Goal: Task Accomplishment & Management: Use online tool/utility

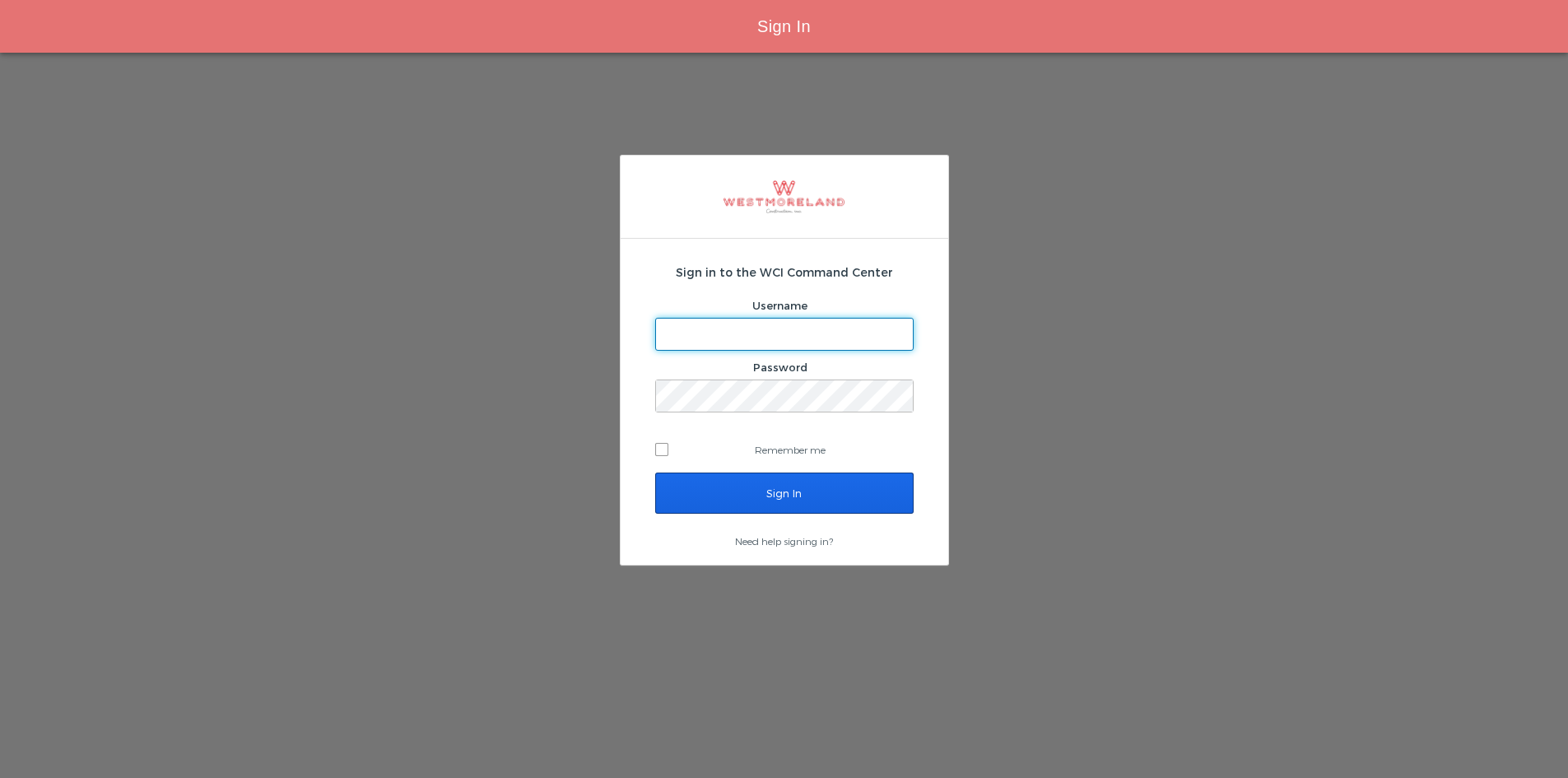
type input "areynoso@westmoreland.nyc"
click at [751, 489] on input "Sign In" at bounding box center [784, 493] width 259 height 41
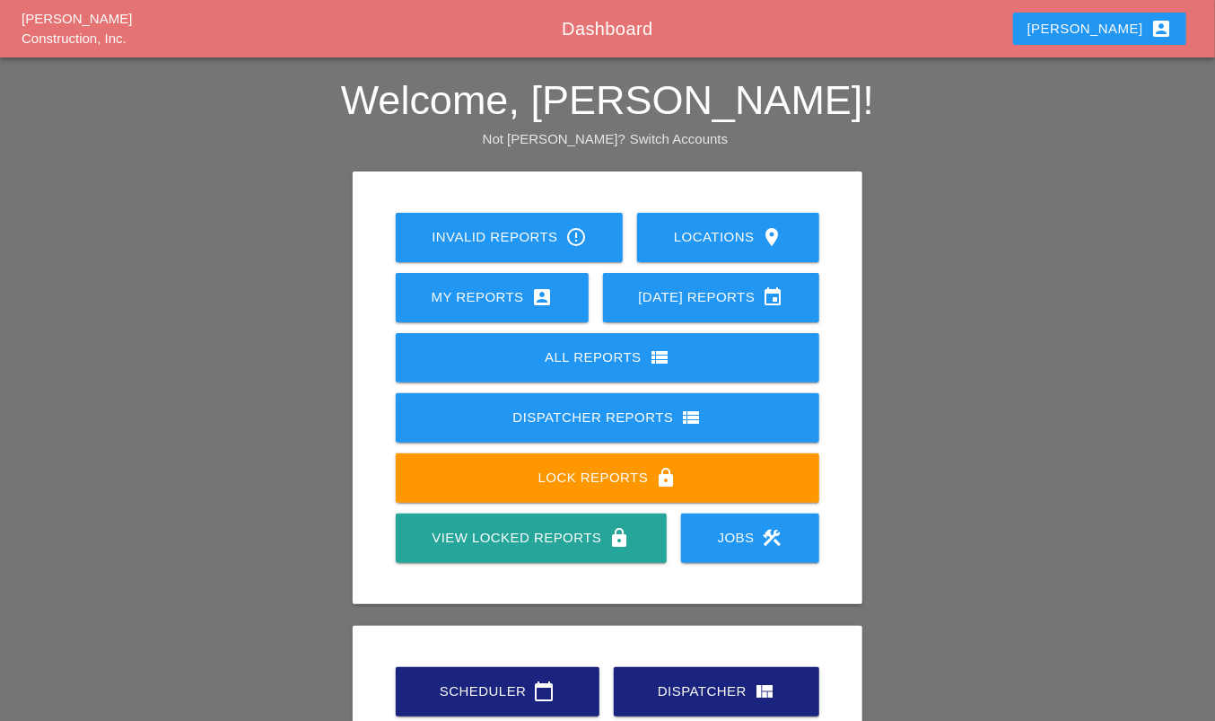
click at [331, 335] on div "Invalid Reports error_outline Locations location_on My Reports account_box [DAT…" at bounding box center [608, 505] width 1021 height 668
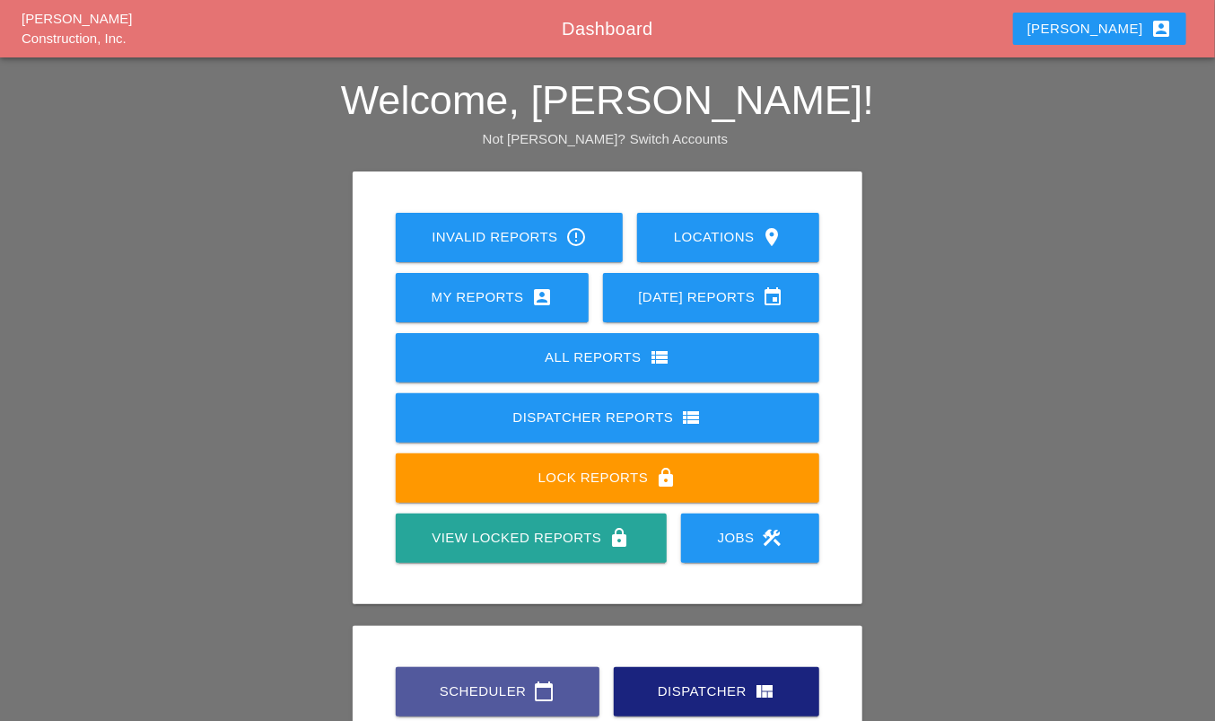
click at [459, 692] on div "Scheduler calendar_today" at bounding box center [498, 691] width 146 height 22
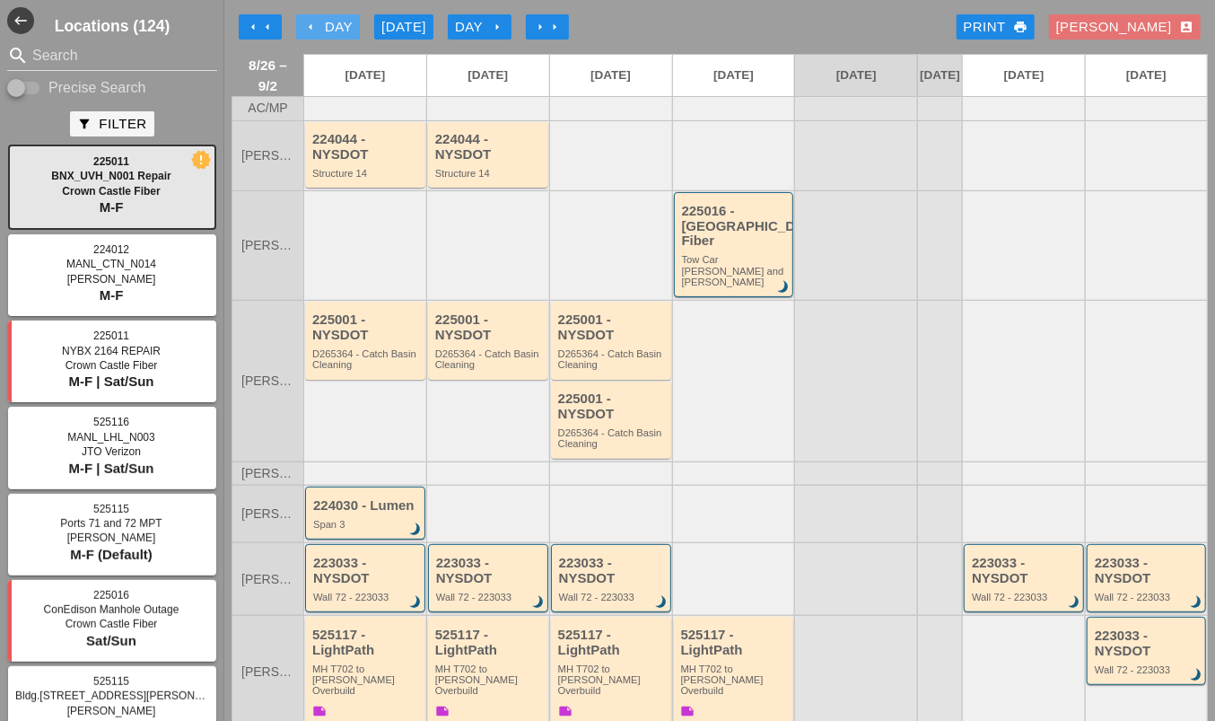
click at [324, 17] on div "arrow_left Day" at bounding box center [327, 27] width 49 height 21
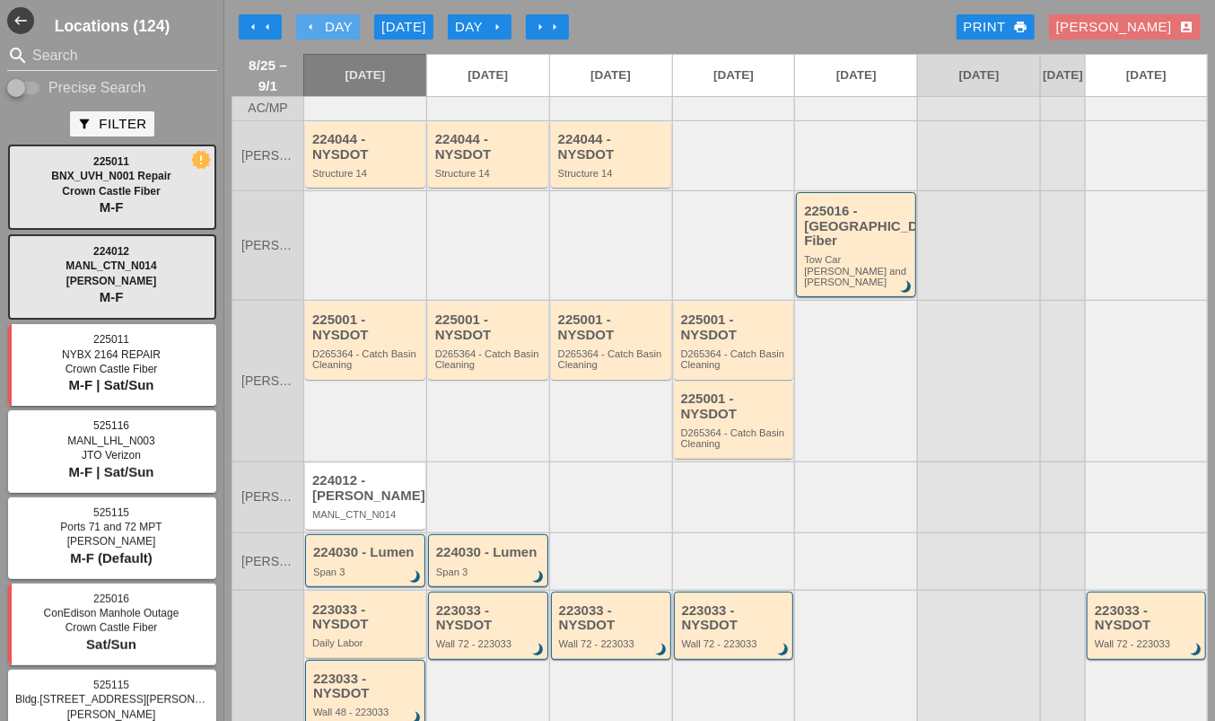
click at [324, 18] on div "arrow_left Day" at bounding box center [327, 27] width 49 height 21
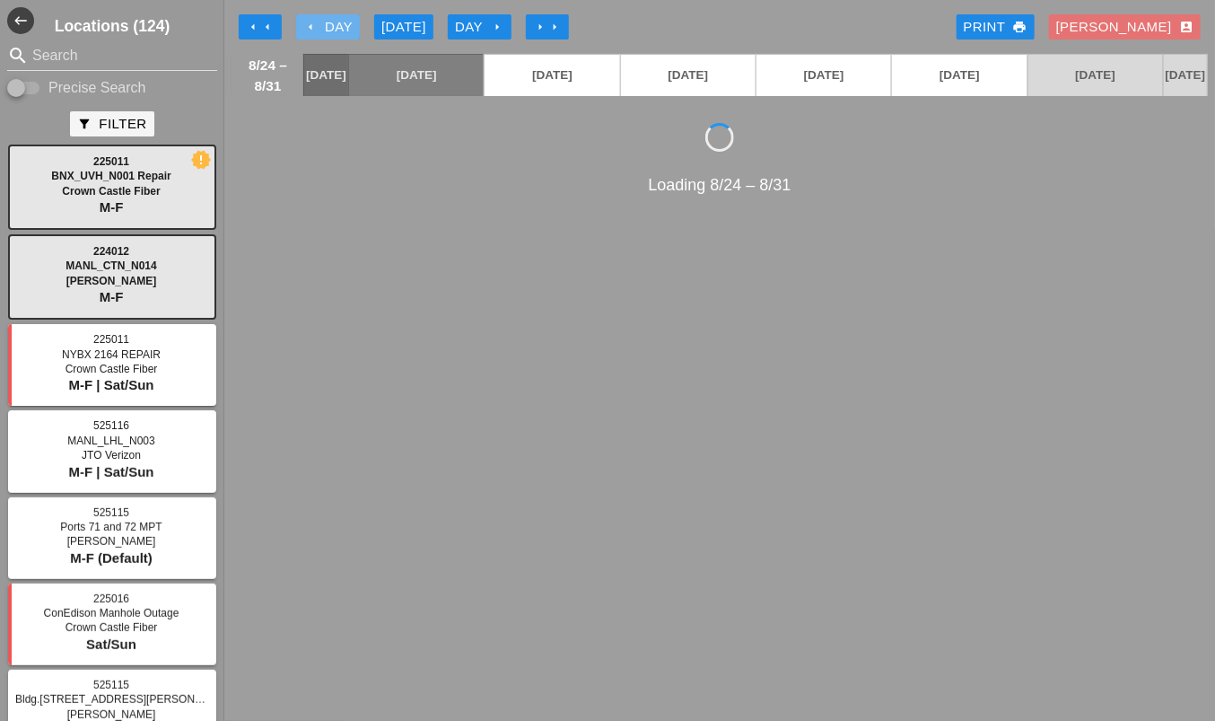
click at [324, 18] on div "arrow_left Day" at bounding box center [327, 27] width 49 height 21
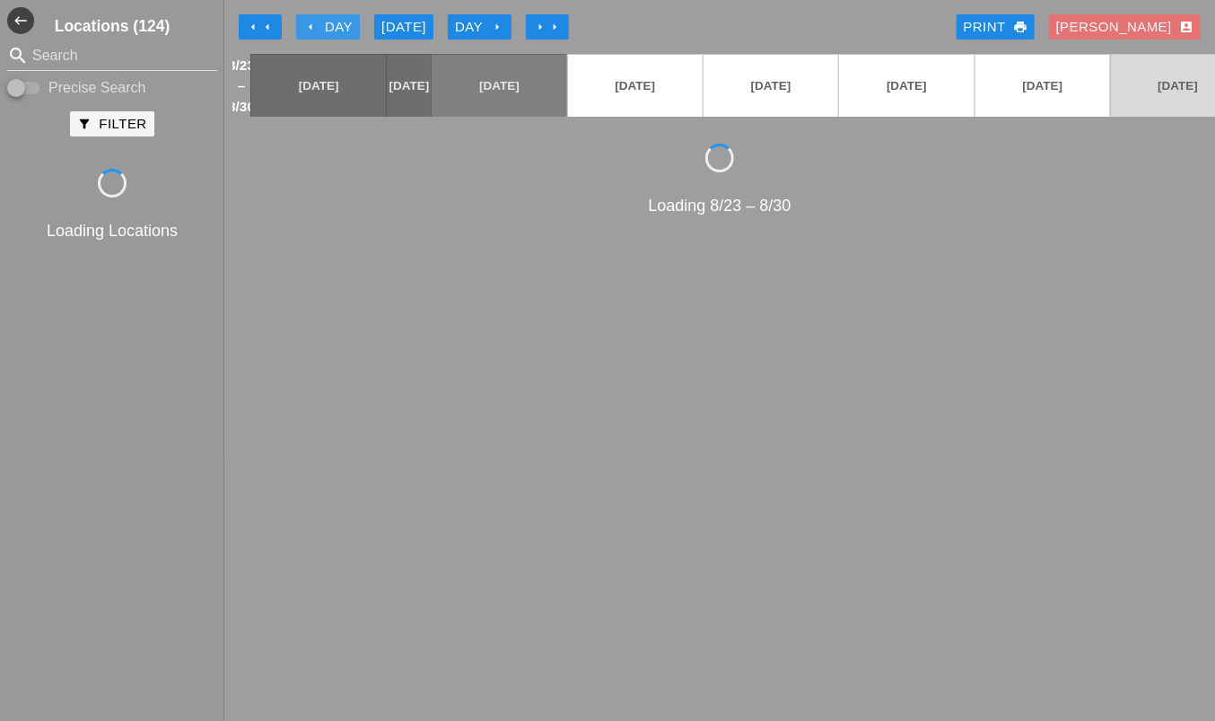
click at [324, 18] on div "arrow_left Day" at bounding box center [327, 27] width 49 height 21
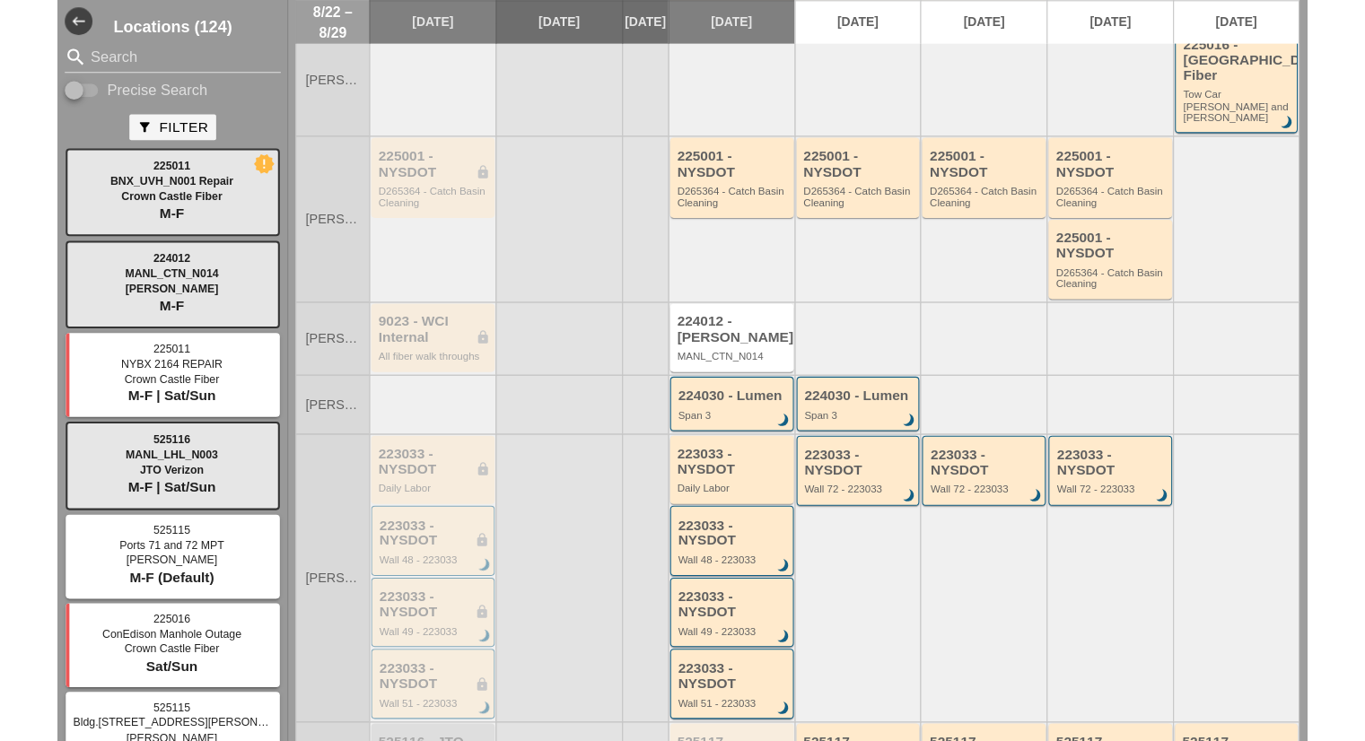
scroll to position [180, 0]
